Goal: Transaction & Acquisition: Book appointment/travel/reservation

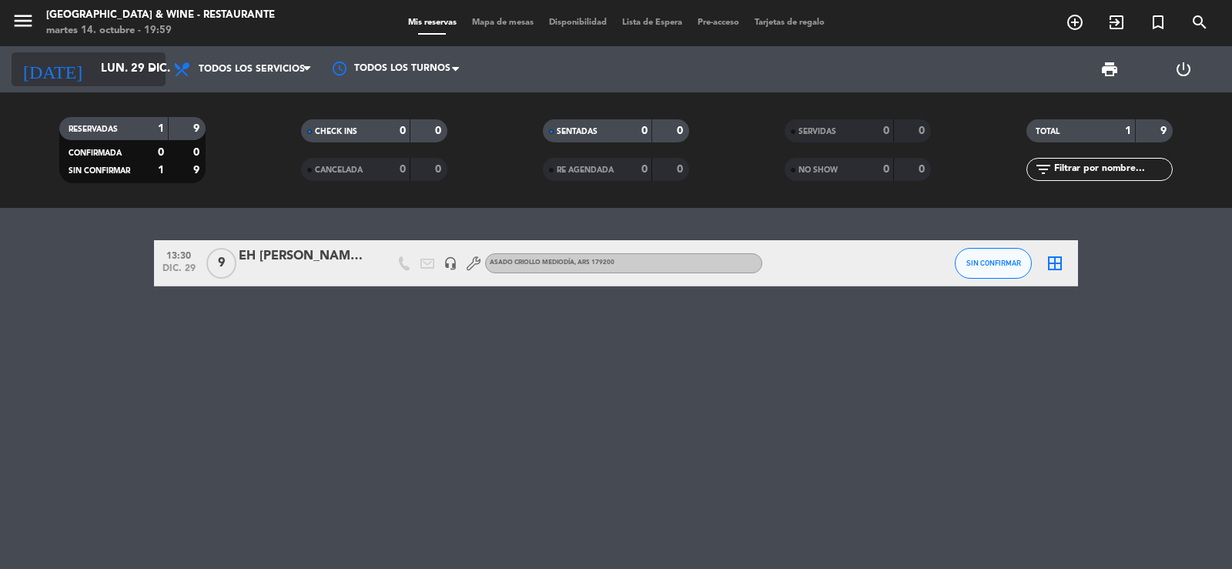
click at [93, 70] on input "lun. 29 dic." at bounding box center [167, 69] width 149 height 29
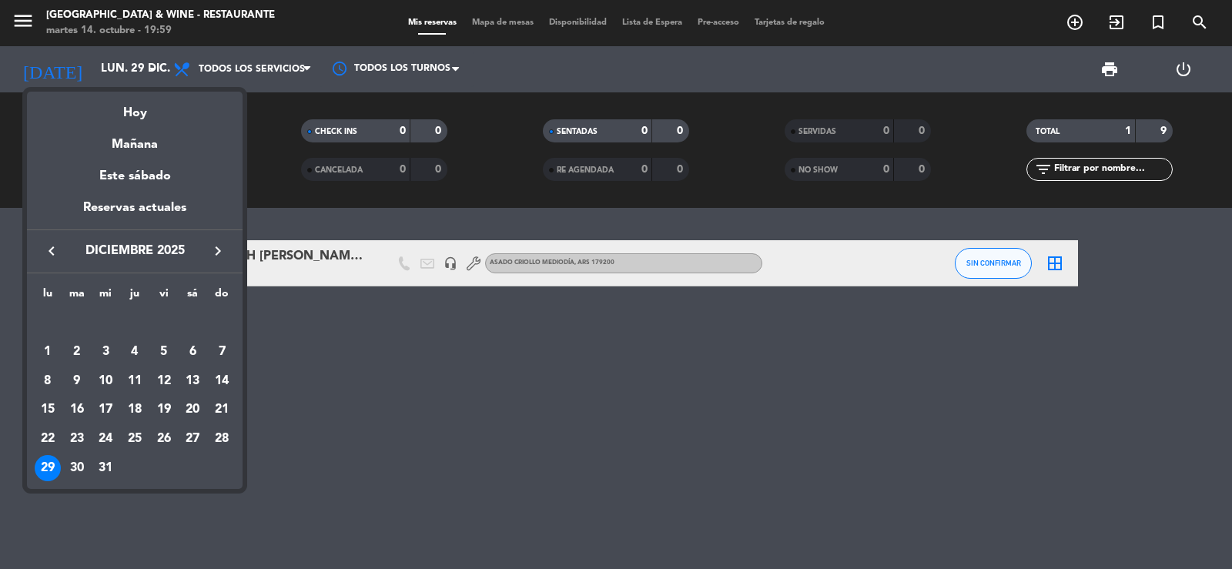
drag, startPoint x: 39, startPoint y: 25, endPoint x: 21, endPoint y: 33, distance: 19.6
click at [36, 25] on div at bounding box center [616, 284] width 1232 height 569
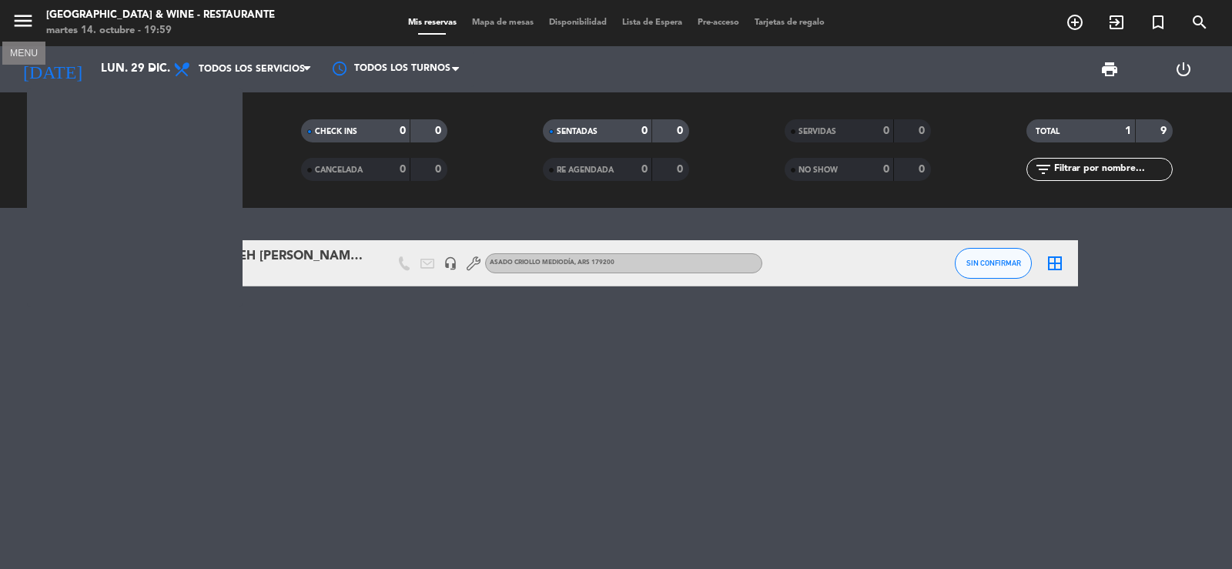
click at [17, 35] on button "menu" at bounding box center [23, 23] width 23 height 28
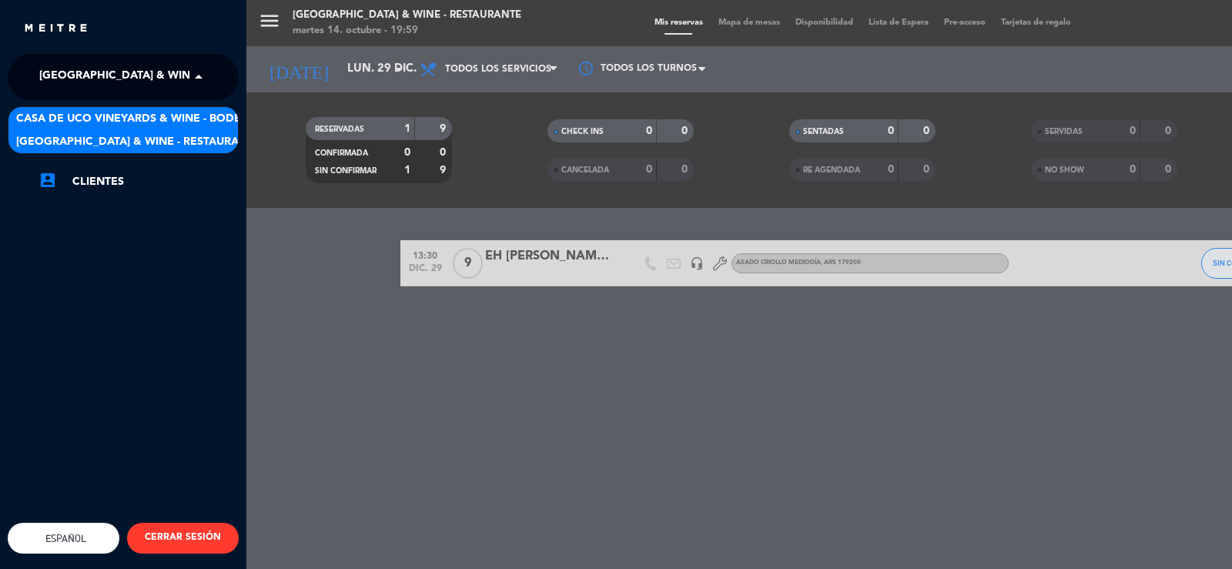
drag, startPoint x: 88, startPoint y: 75, endPoint x: 115, endPoint y: 126, distance: 57.5
click at [89, 75] on span "[GEOGRAPHIC_DATA] & Wine - Restaurante" at bounding box center [161, 77] width 244 height 32
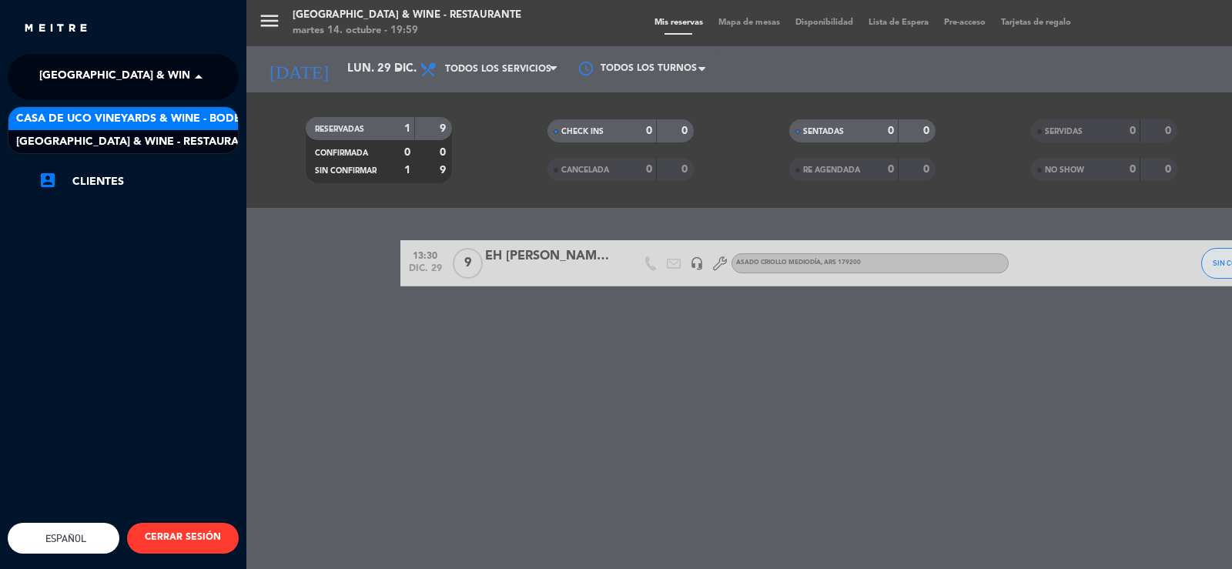
click at [128, 109] on div "Casa de Uco Vineyards & Wine - Bodega" at bounding box center [123, 118] width 230 height 23
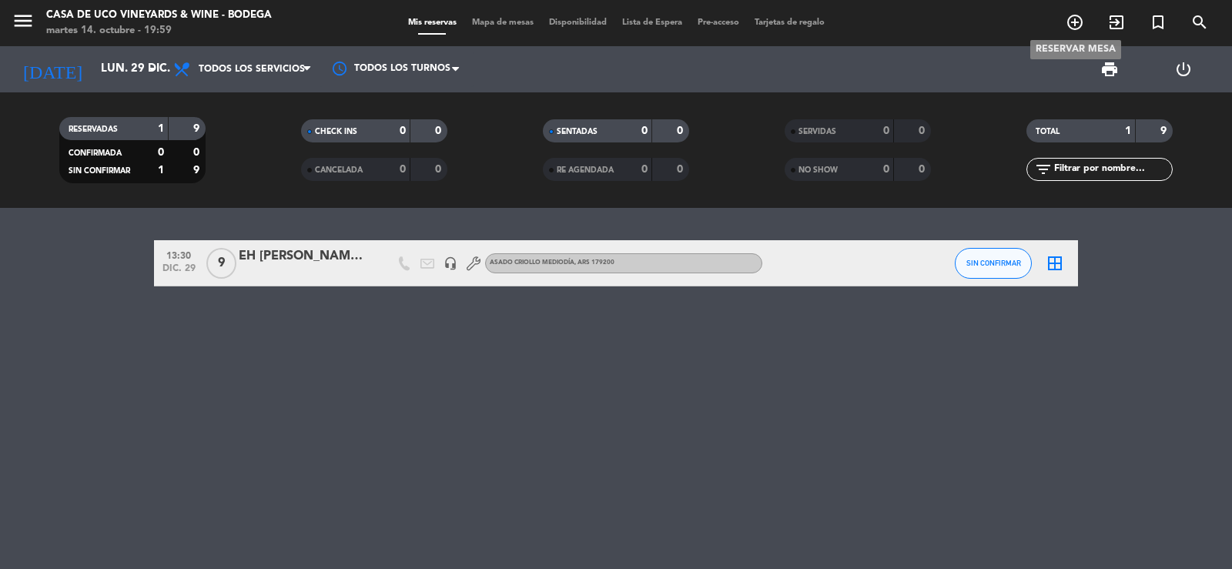
click at [1077, 25] on icon "add_circle_outline" at bounding box center [1075, 22] width 18 height 18
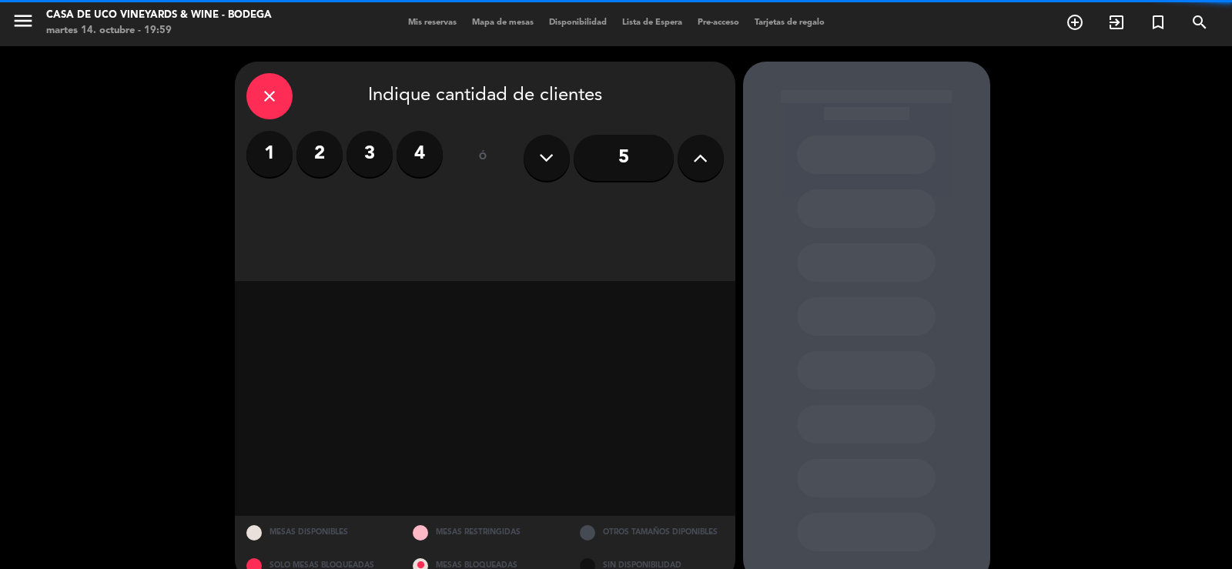
click at [329, 153] on label "2" at bounding box center [320, 154] width 46 height 46
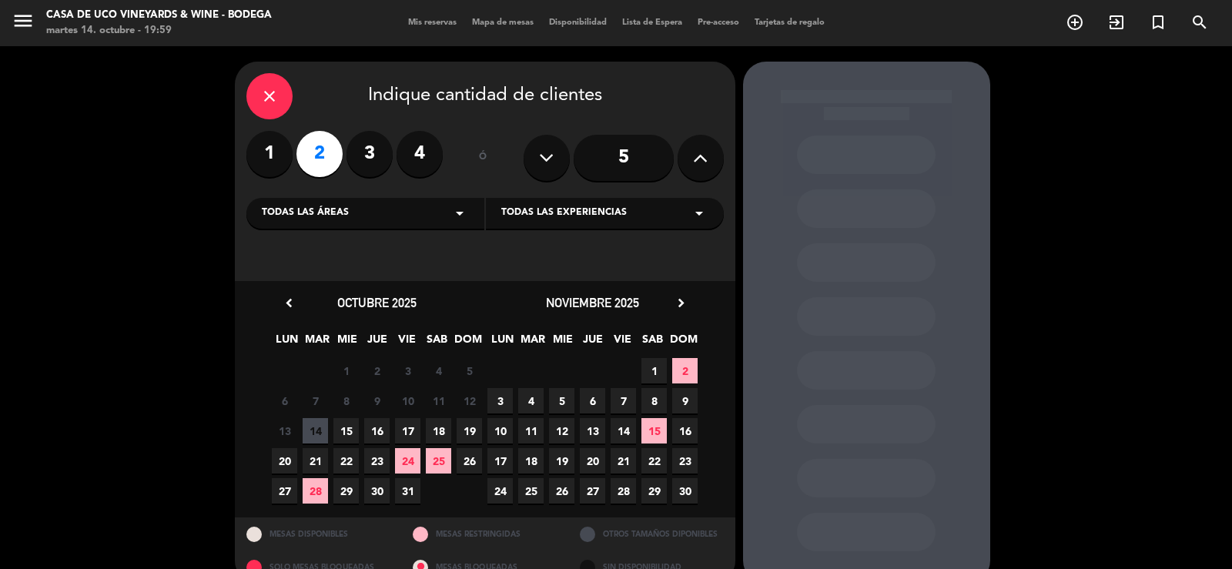
click at [681, 304] on icon "chevron_right" at bounding box center [681, 303] width 16 height 16
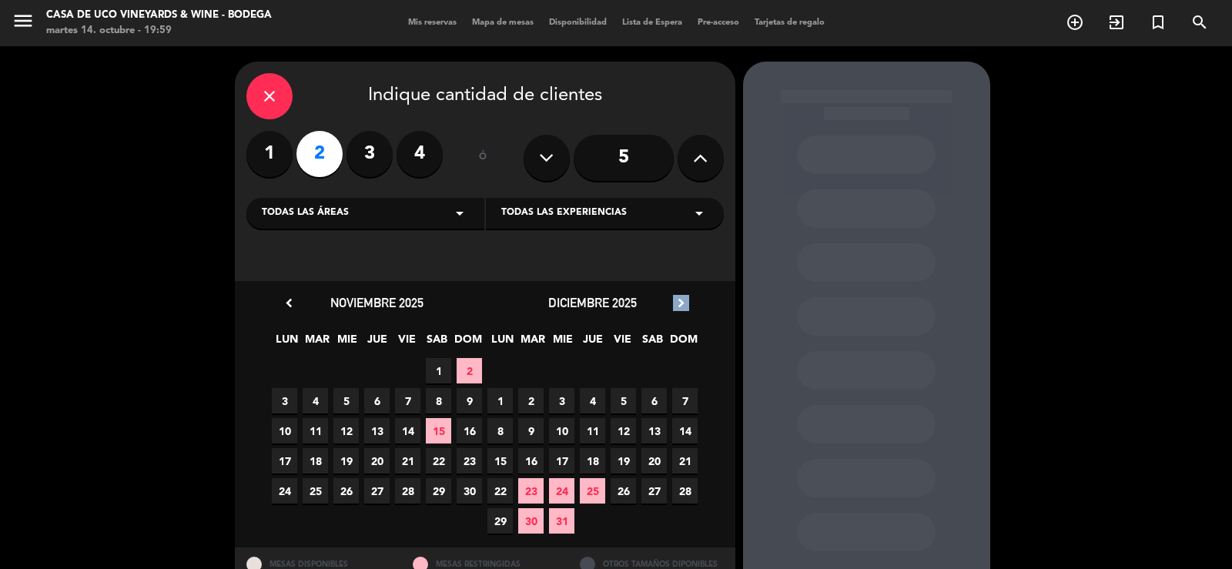
click at [681, 304] on icon "chevron_right" at bounding box center [681, 303] width 16 height 16
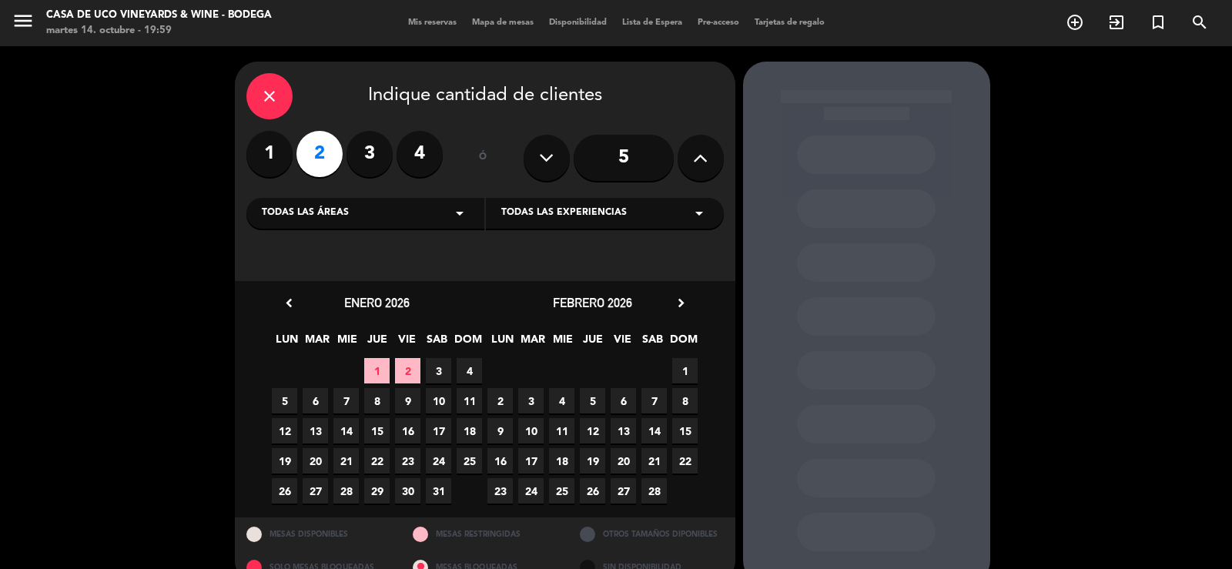
click at [618, 431] on span "13" at bounding box center [623, 430] width 25 height 25
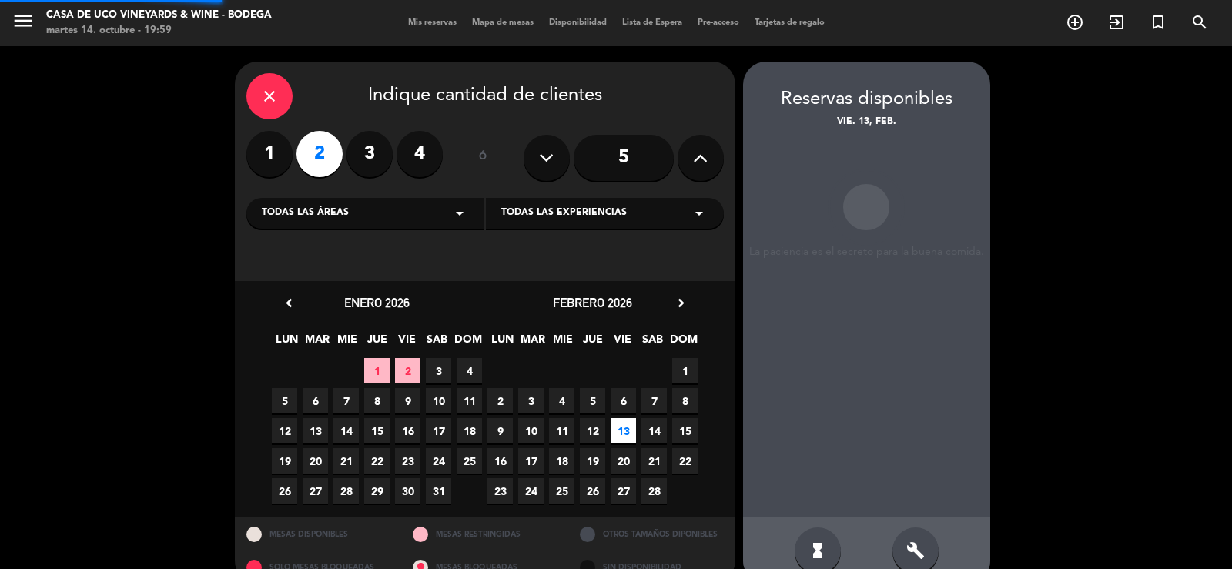
scroll to position [29, 0]
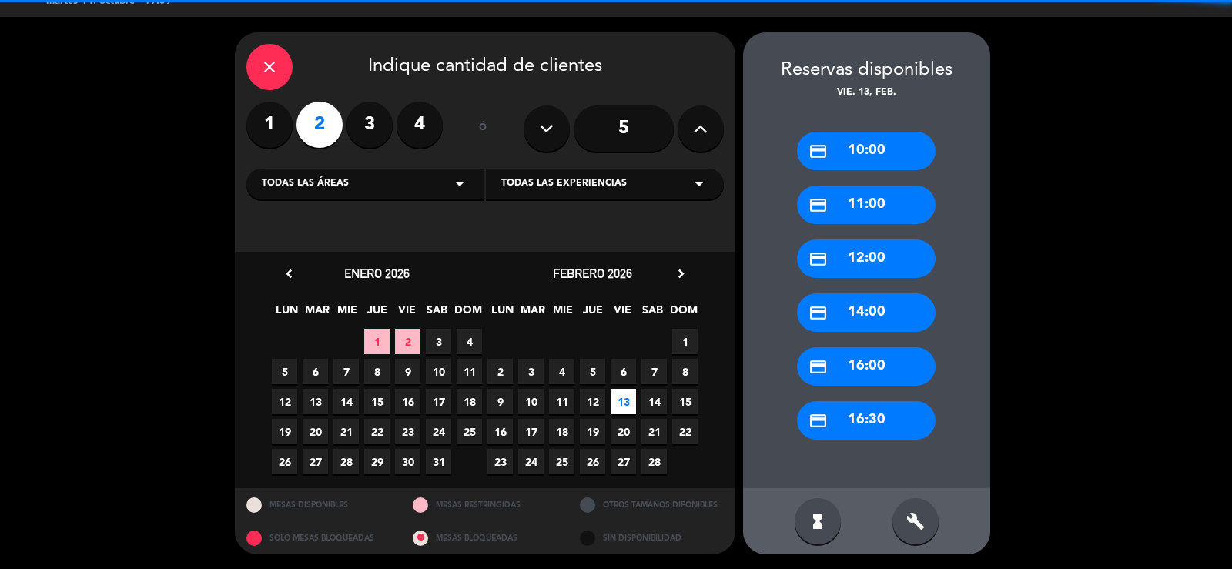
drag, startPoint x: 903, startPoint y: 515, endPoint x: 927, endPoint y: 450, distance: 69.7
click at [903, 513] on div "build" at bounding box center [916, 521] width 46 height 46
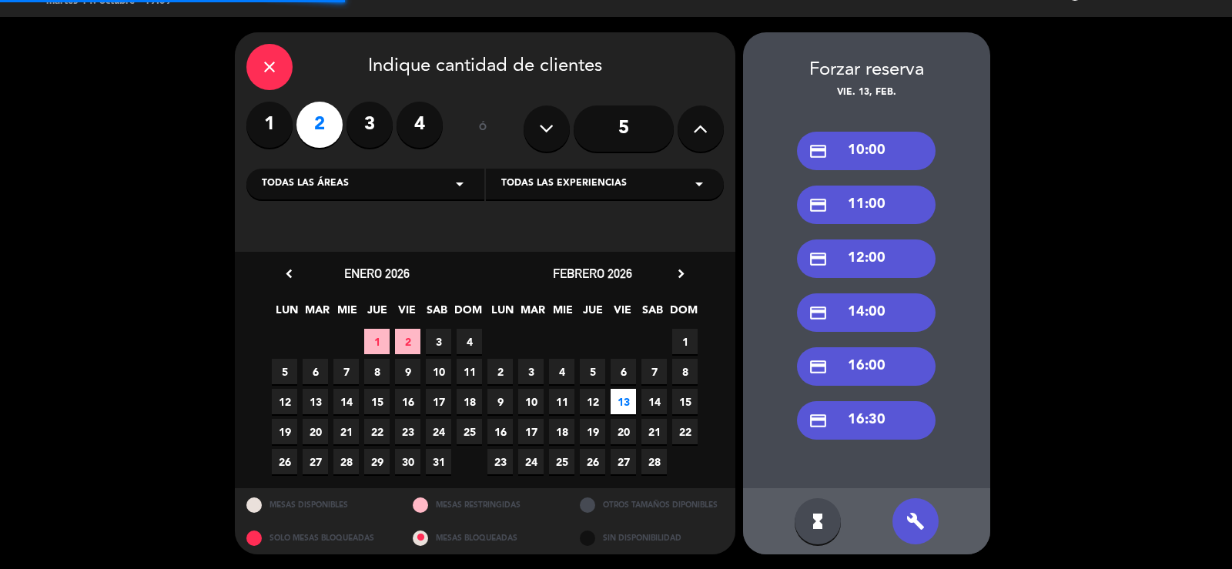
click at [906, 311] on div "credit_card 14:00" at bounding box center [866, 312] width 139 height 39
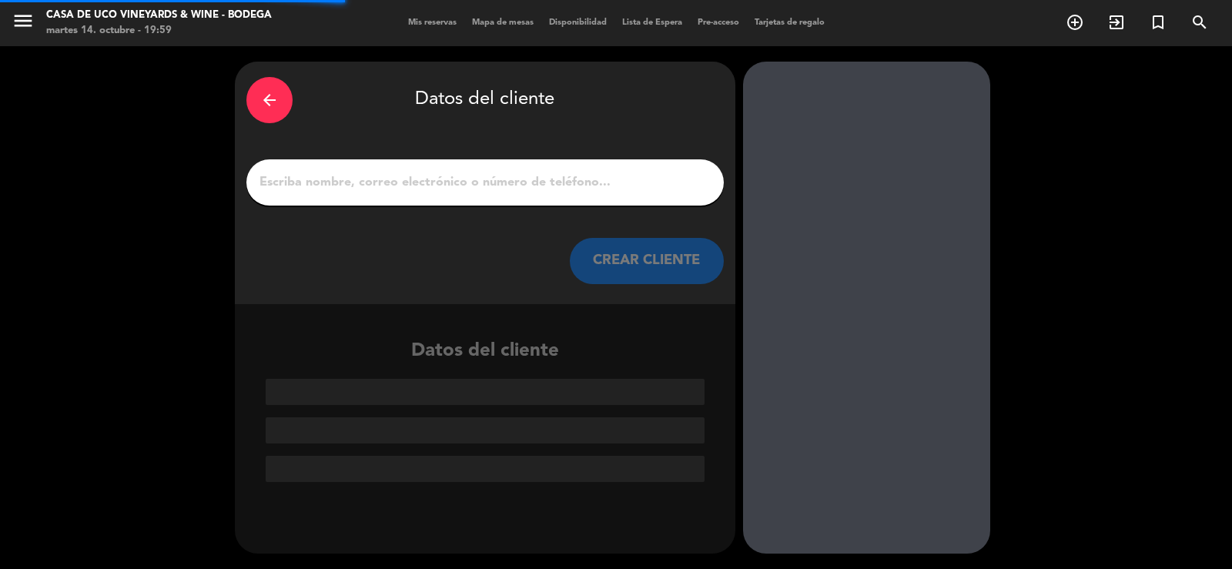
scroll to position [0, 0]
click at [495, 183] on input "1" at bounding box center [485, 183] width 454 height 22
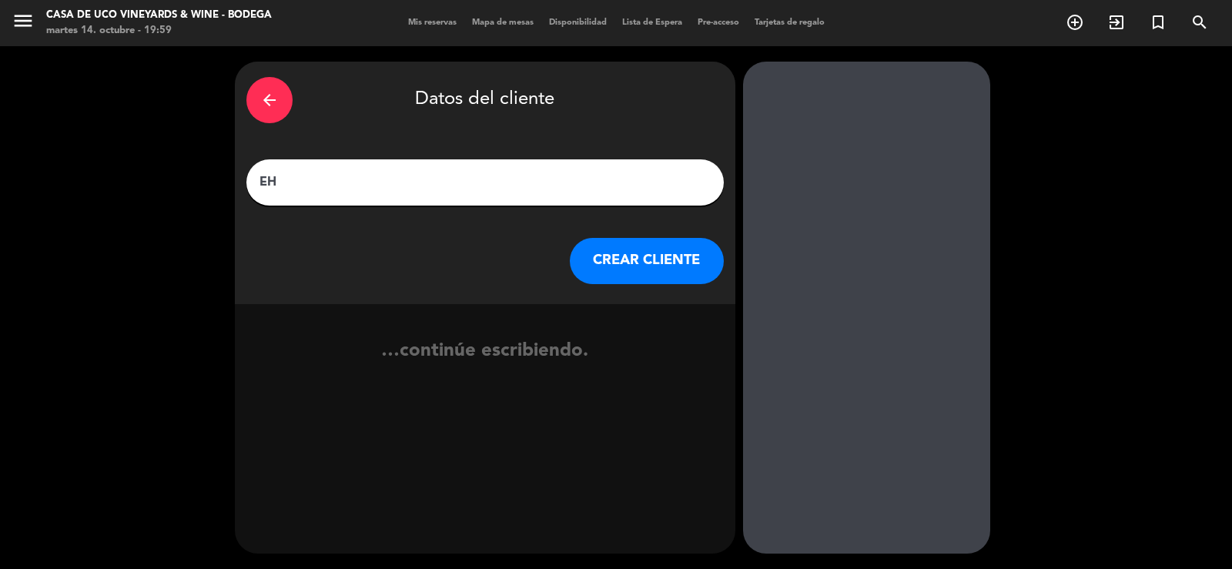
paste input "[PERSON_NAME]"
type input "EH [PERSON_NAME]"
click at [555, 253] on div "CREAR CLIENTE" at bounding box center [485, 261] width 478 height 46
click at [588, 251] on button "CREAR CLIENTE" at bounding box center [647, 261] width 154 height 46
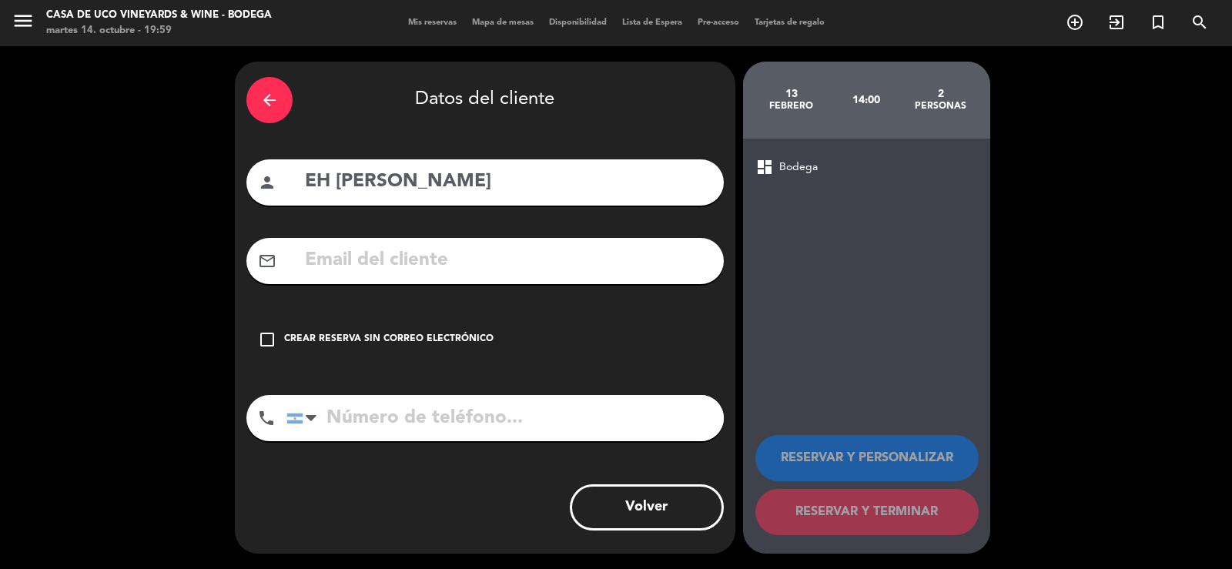
drag, startPoint x: 422, startPoint y: 347, endPoint x: 534, endPoint y: 359, distance: 112.3
click at [425, 344] on div "check_box_outline_blank Crear reserva sin correo electrónico" at bounding box center [485, 340] width 478 height 46
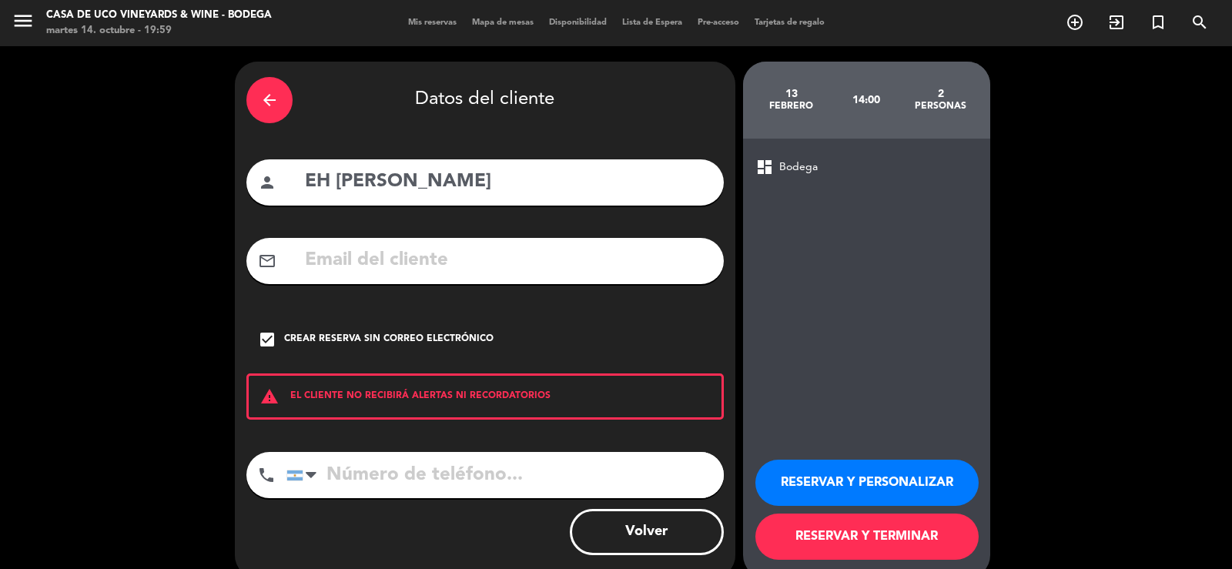
click at [833, 532] on button "RESERVAR Y TERMINAR" at bounding box center [867, 537] width 223 height 46
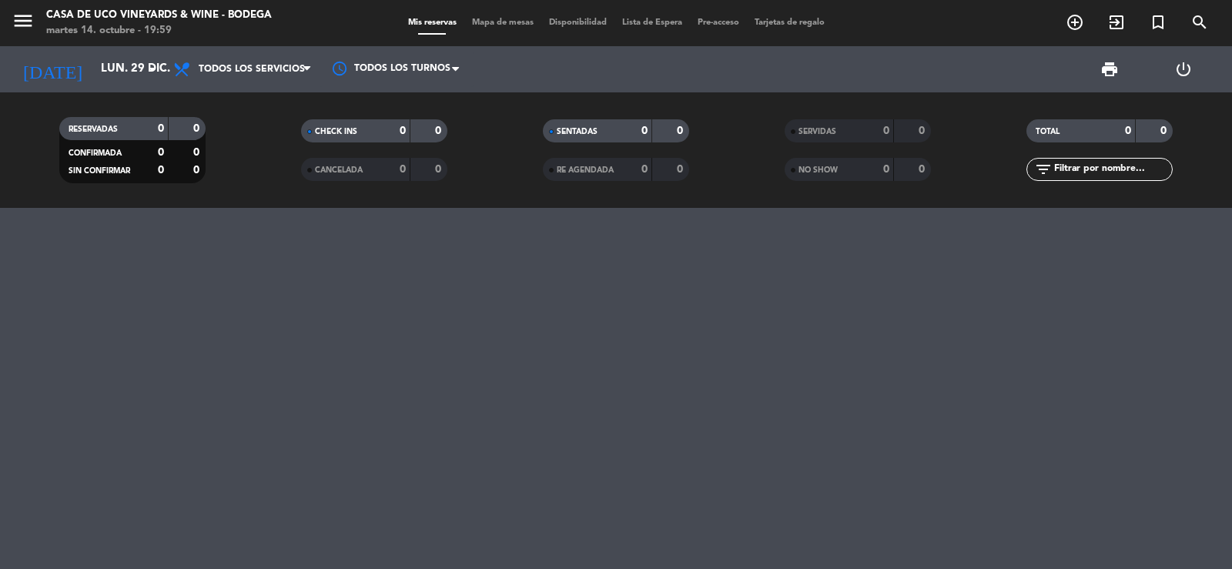
drag, startPoint x: 68, startPoint y: 96, endPoint x: 84, endPoint y: 58, distance: 41.1
click at [69, 95] on div "RESERVADAS 0 0 CONFIRMADA 0 0 SIN CONFIRMAR 0 0 CHECK INS 0 0 CANCELADA 0 0 SEN…" at bounding box center [616, 150] width 1232 height 116
click at [93, 55] on input "lun. 29 dic." at bounding box center [167, 69] width 149 height 29
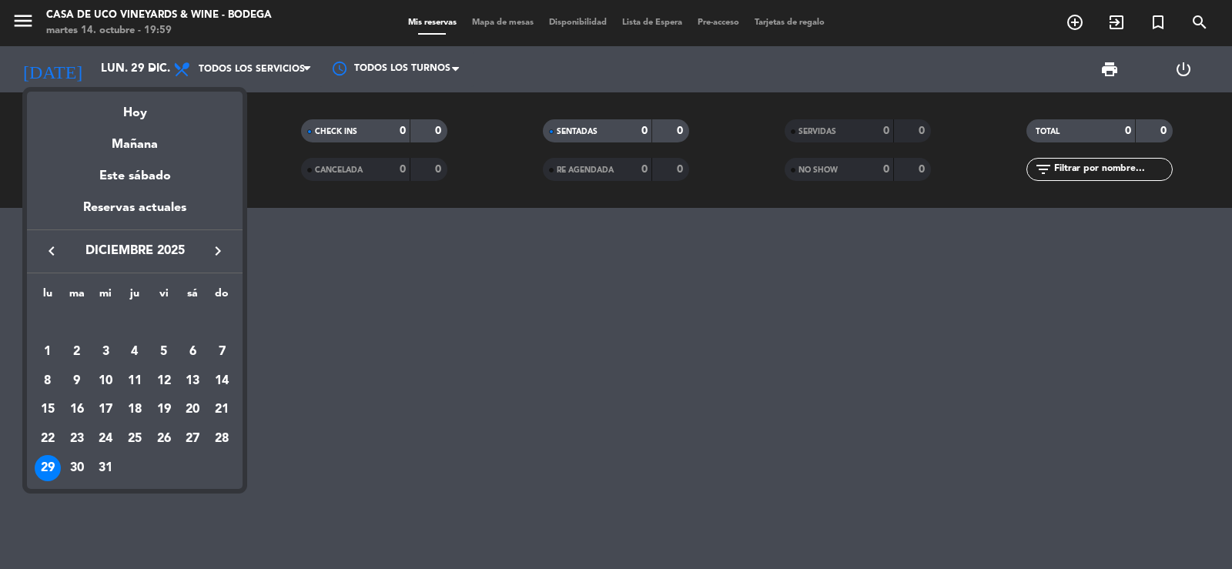
click at [213, 253] on icon "keyboard_arrow_right" at bounding box center [218, 251] width 18 height 18
click at [159, 381] on div "13" at bounding box center [164, 381] width 26 height 26
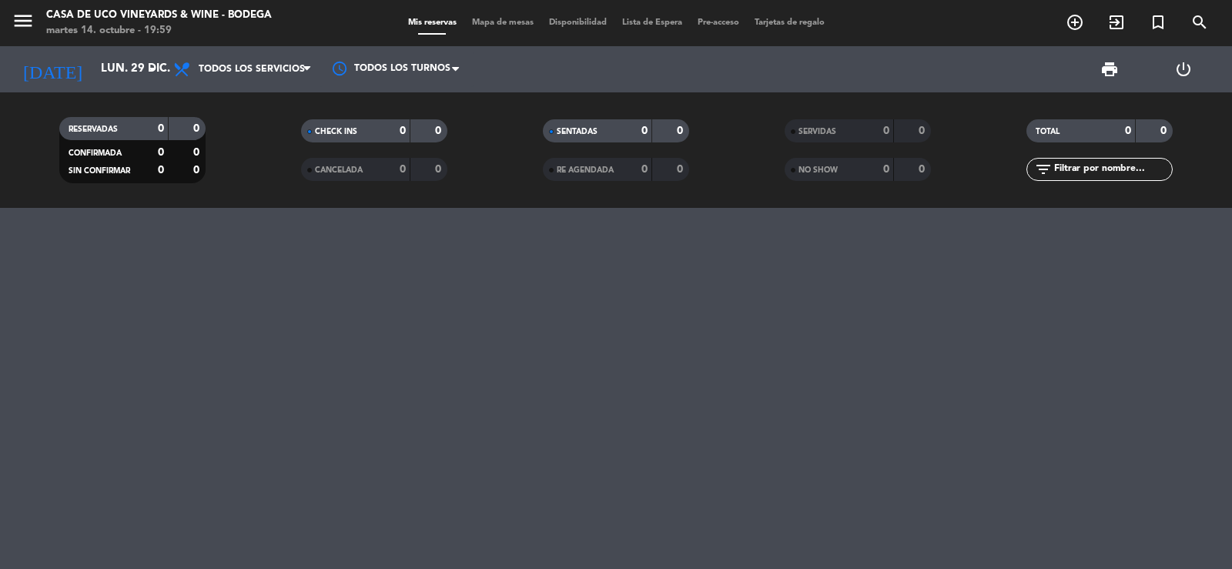
type input "vie. [DATE]"
